Goal: Information Seeking & Learning: Learn about a topic

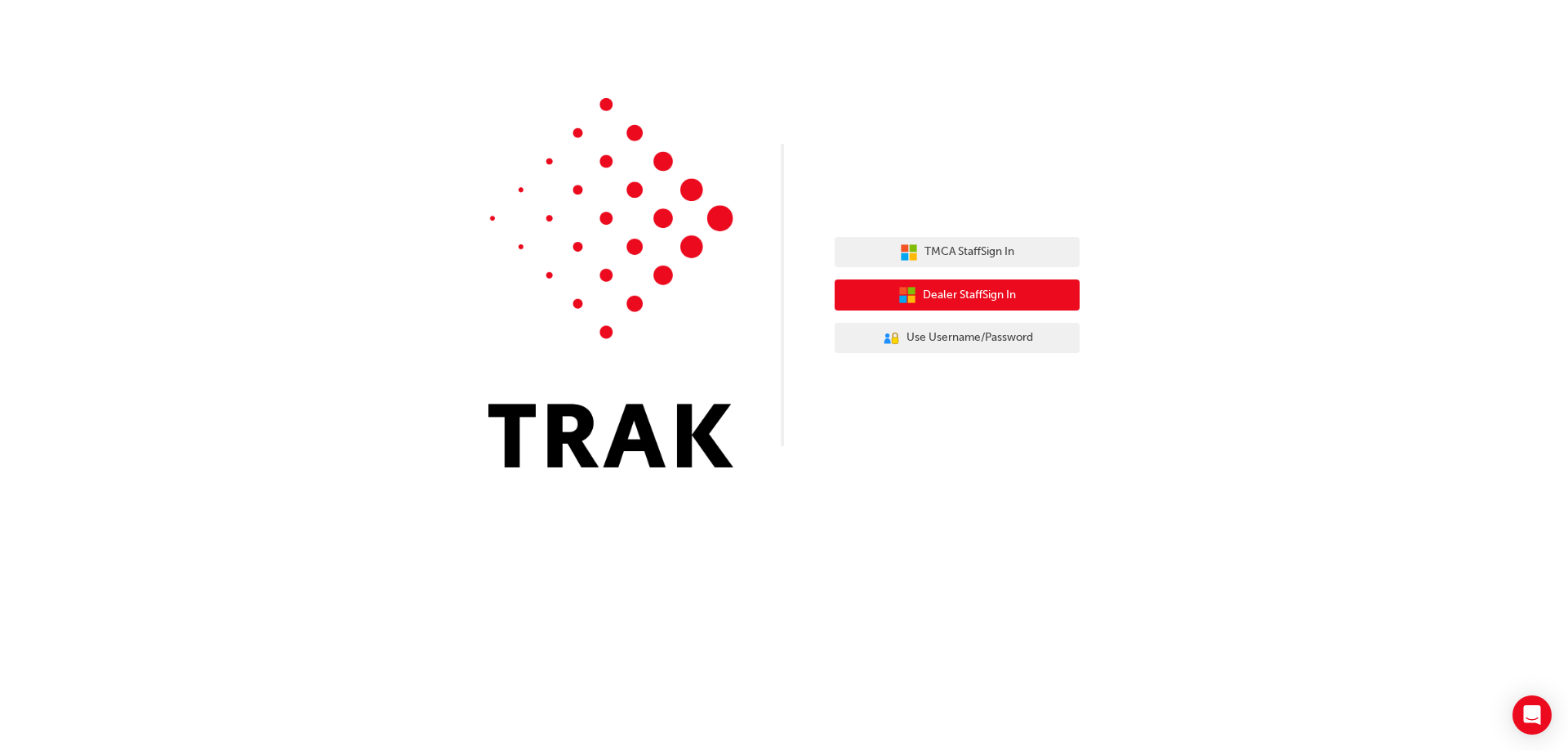
click at [964, 294] on span "Dealer Staff Sign In" at bounding box center [970, 295] width 93 height 19
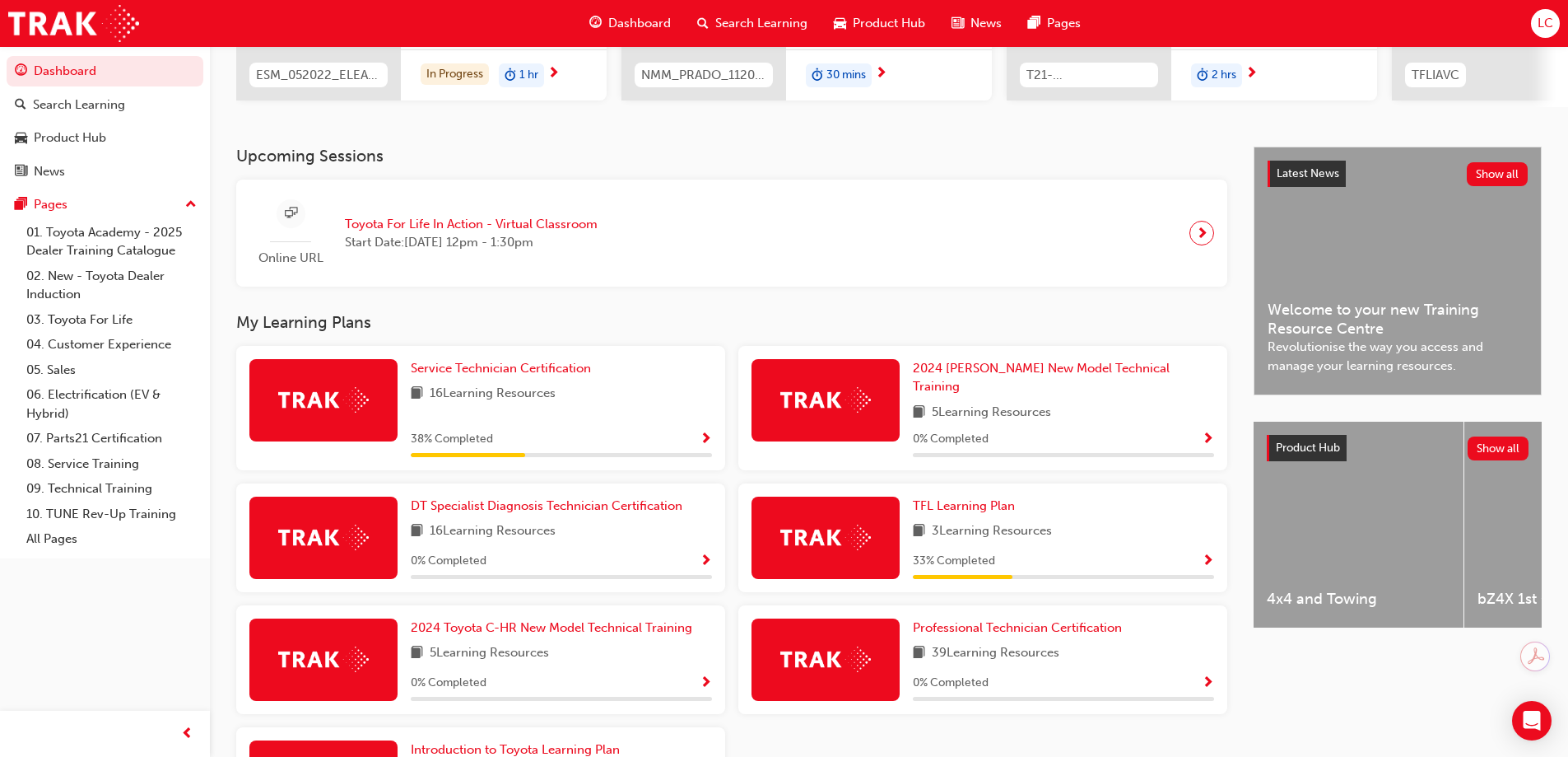
scroll to position [329, 0]
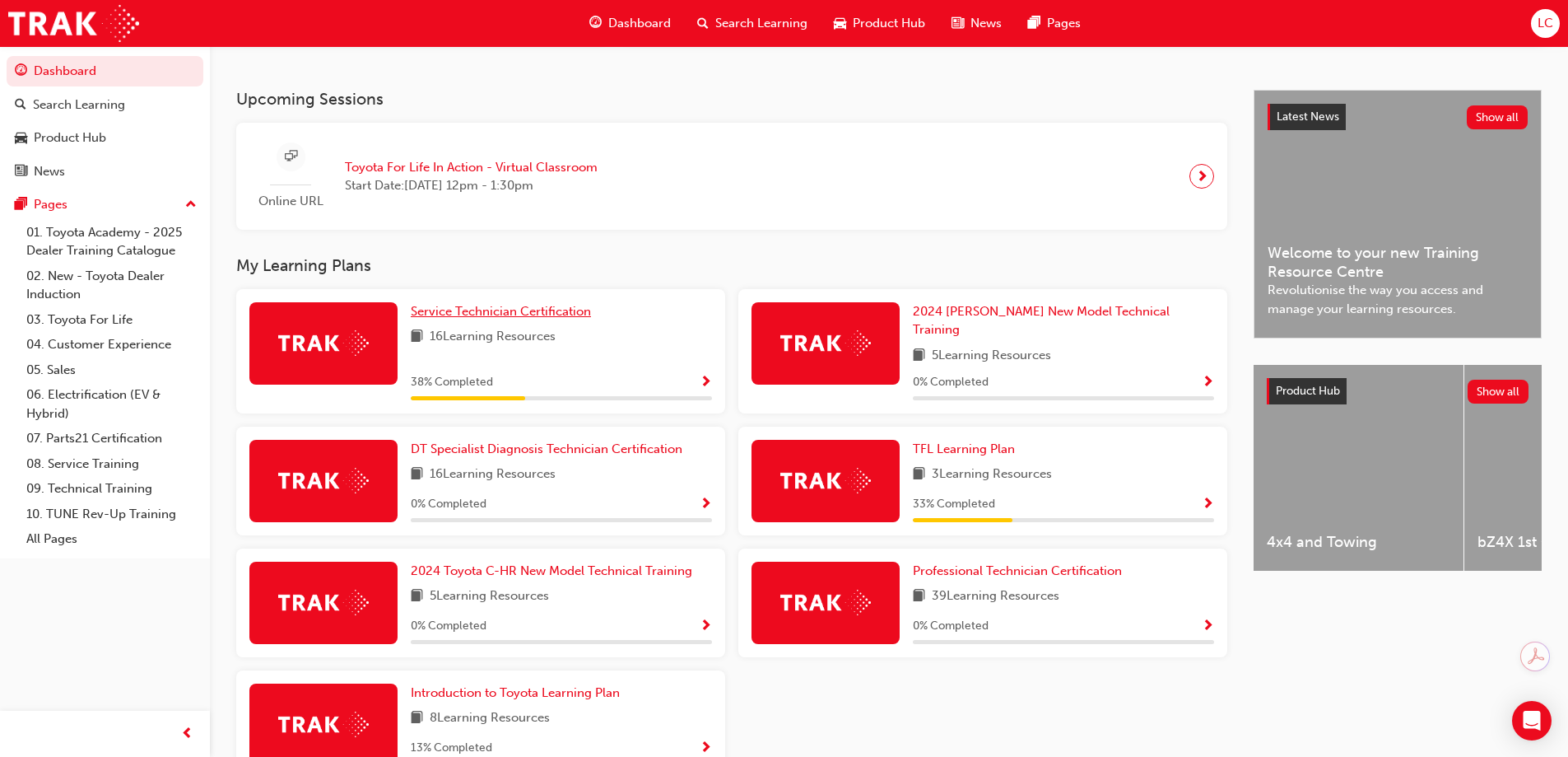
click at [449, 319] on span "Service Technician Certification" at bounding box center [501, 310] width 180 height 14
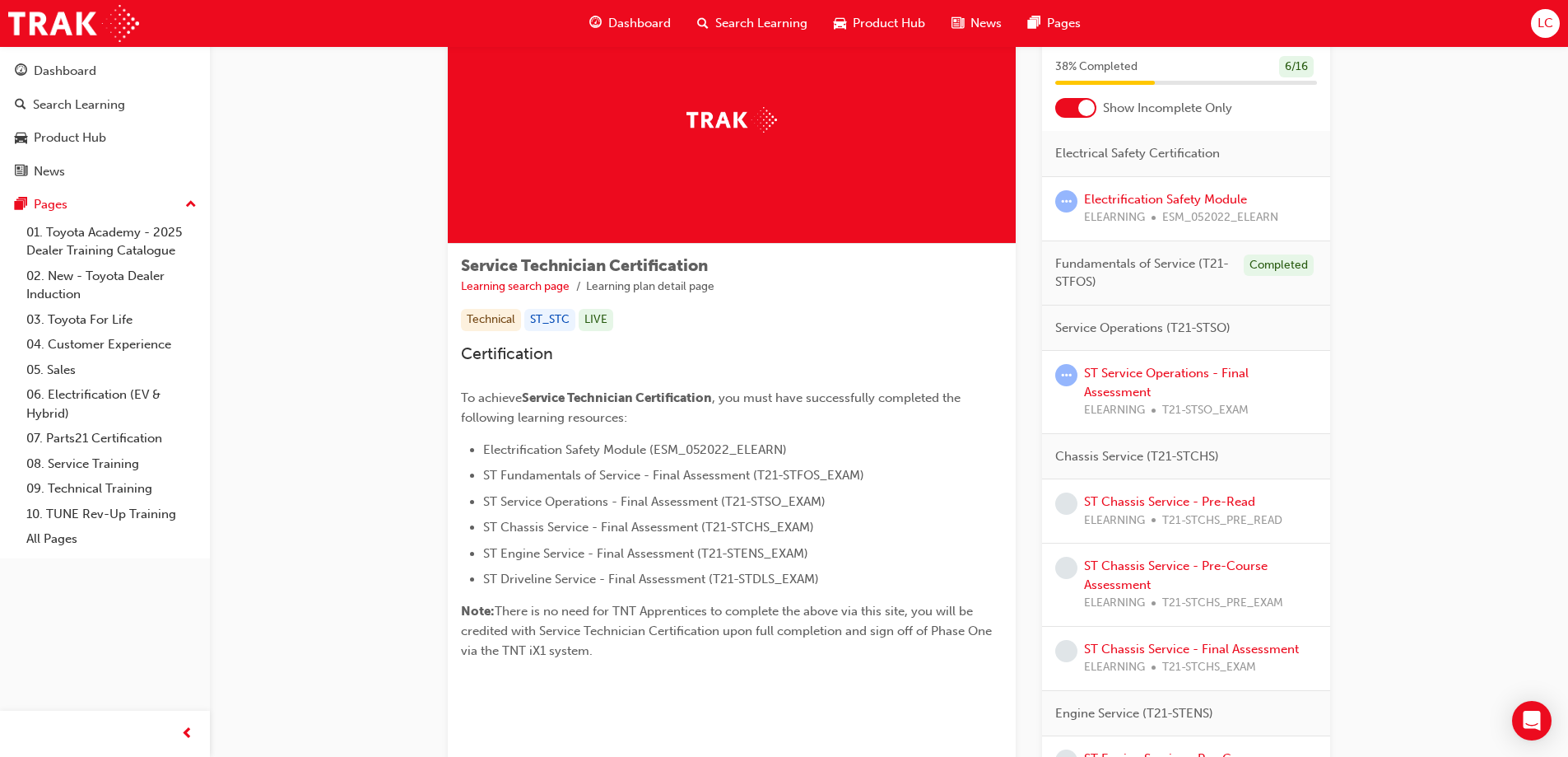
scroll to position [16, 0]
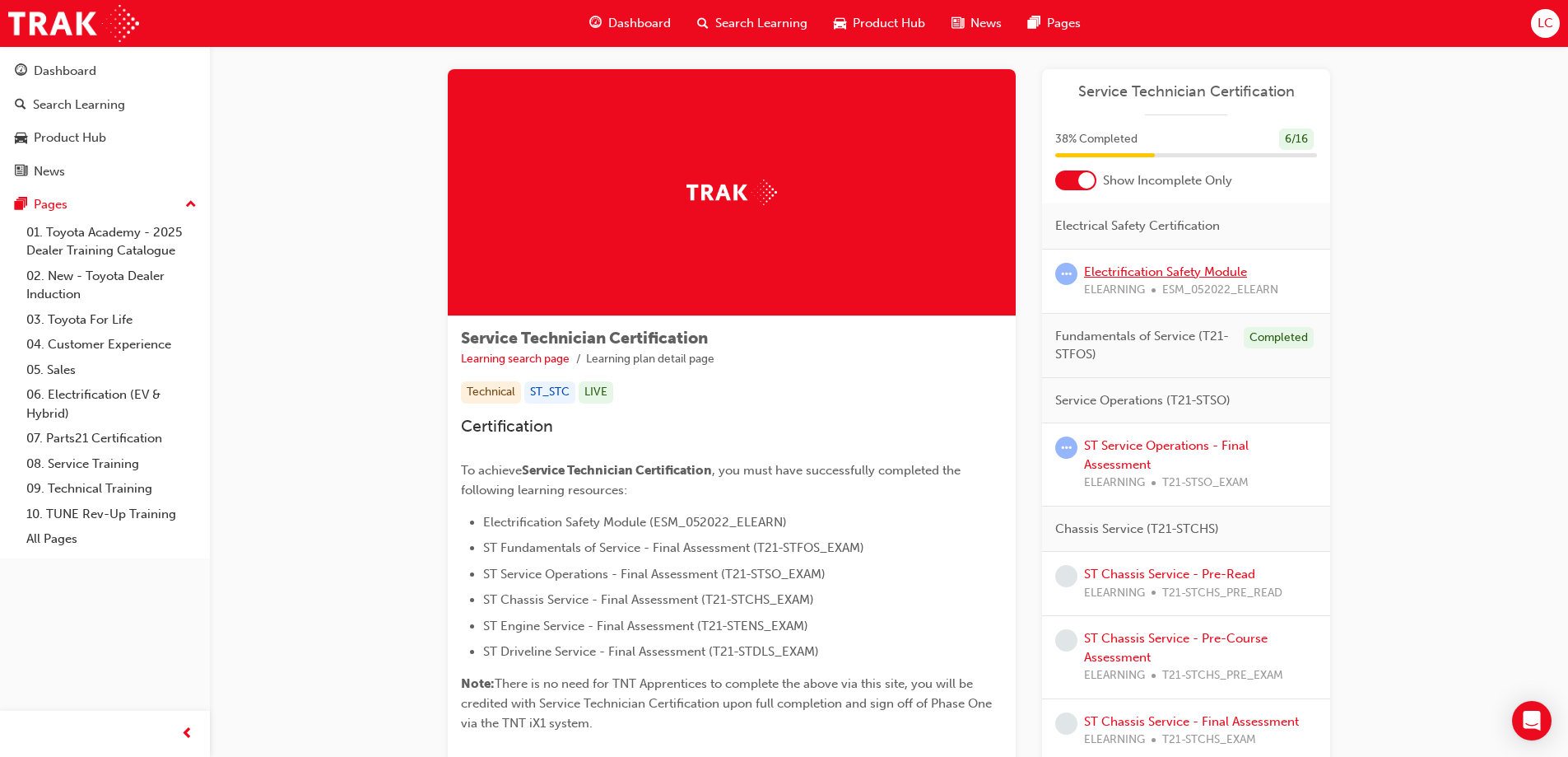
click at [1160, 270] on link "Electrification Safety Module" at bounding box center [1166, 271] width 163 height 14
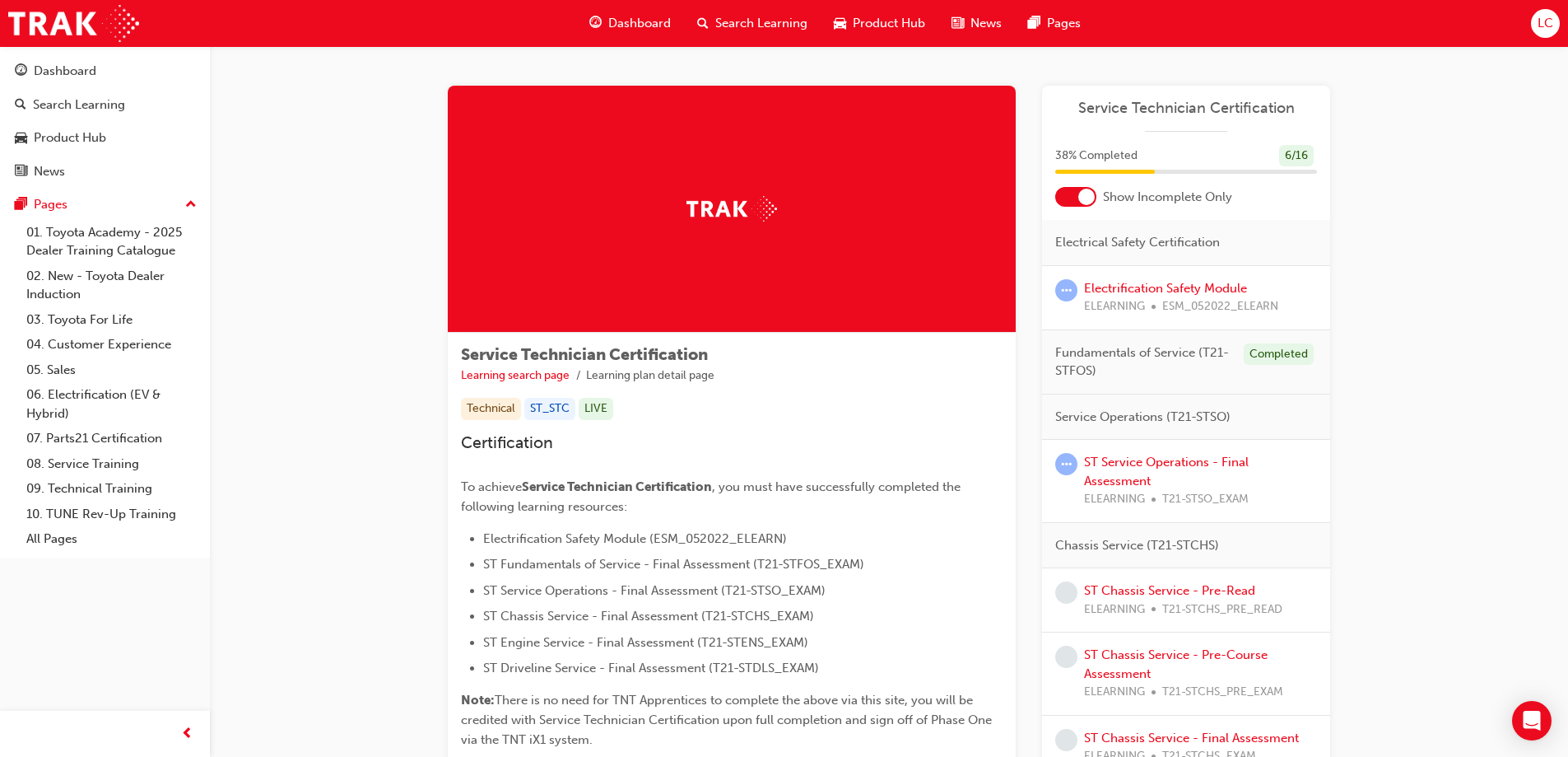
click at [1542, 19] on span "LC" at bounding box center [1545, 23] width 15 height 19
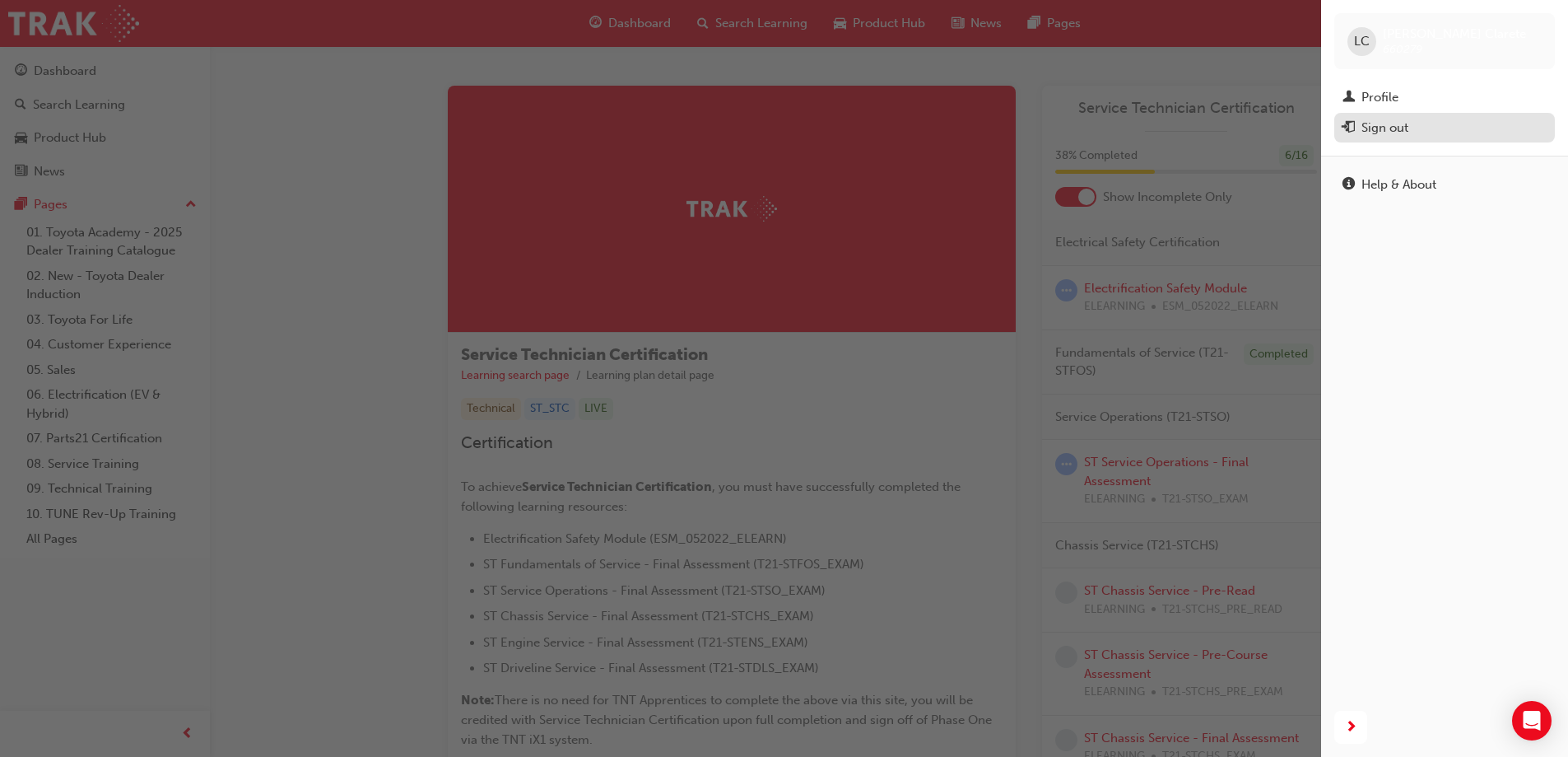
click at [1389, 130] on div "Sign out" at bounding box center [1384, 128] width 47 height 19
